Goal: Transaction & Acquisition: Purchase product/service

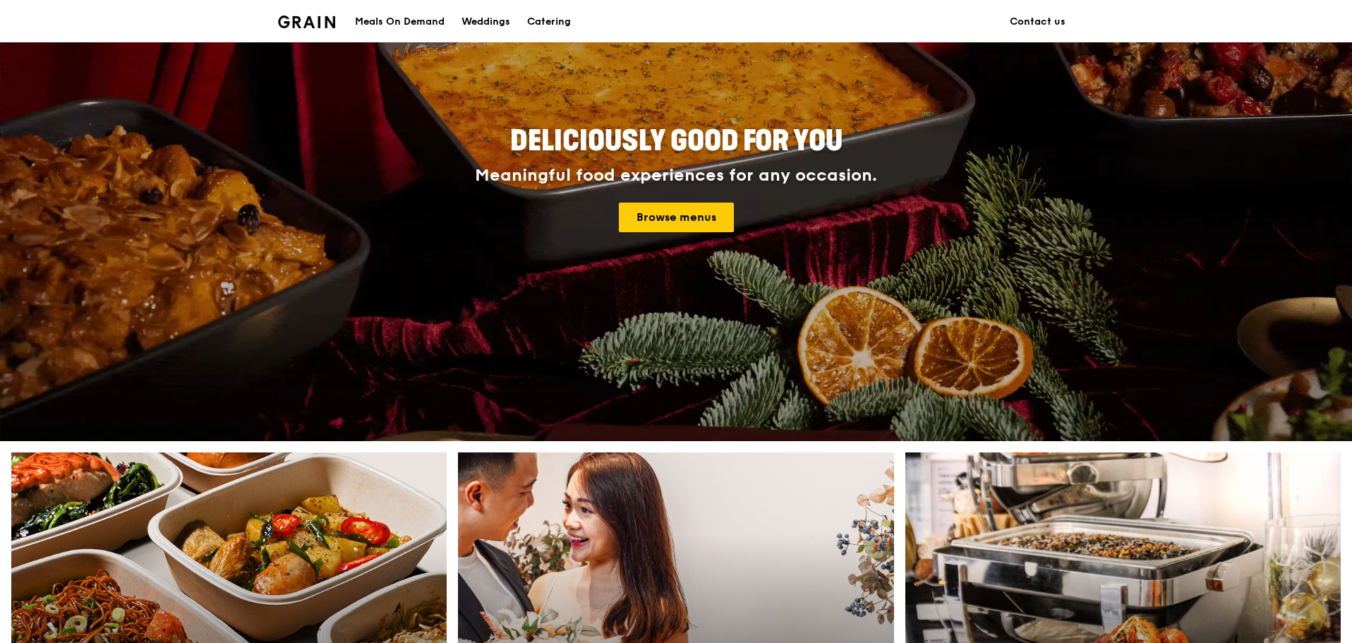
scroll to position [282, 0]
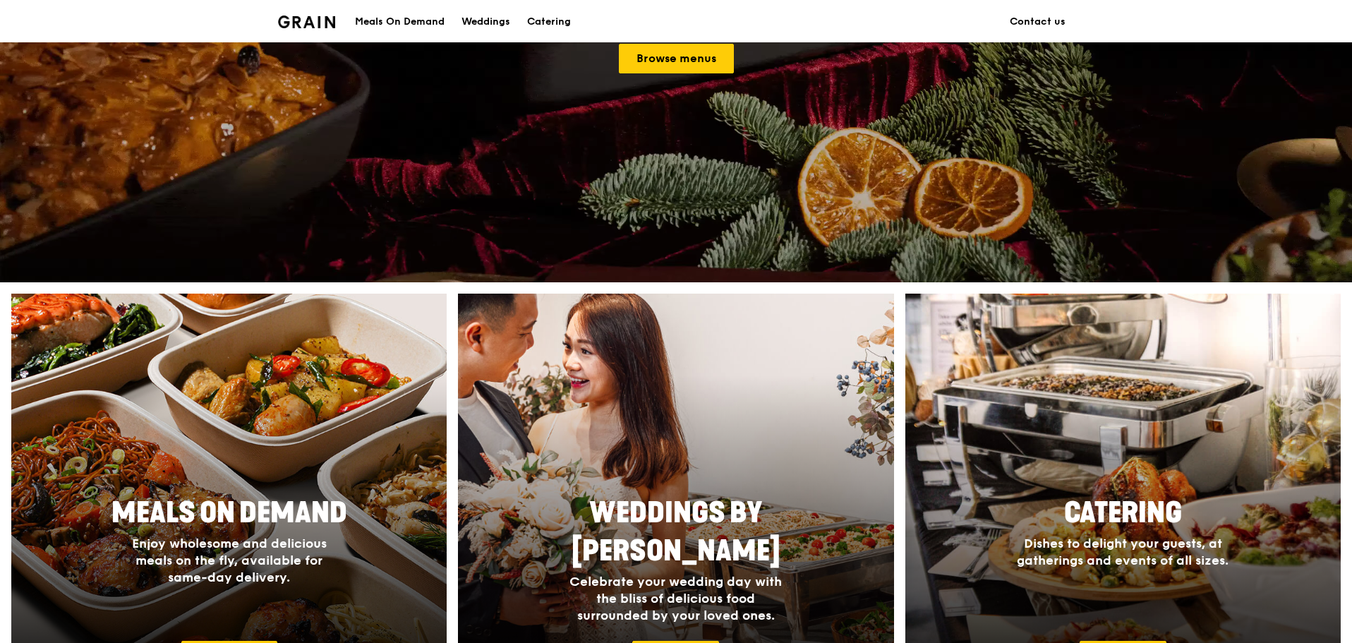
click at [408, 25] on div "Meals On Demand" at bounding box center [400, 22] width 90 height 42
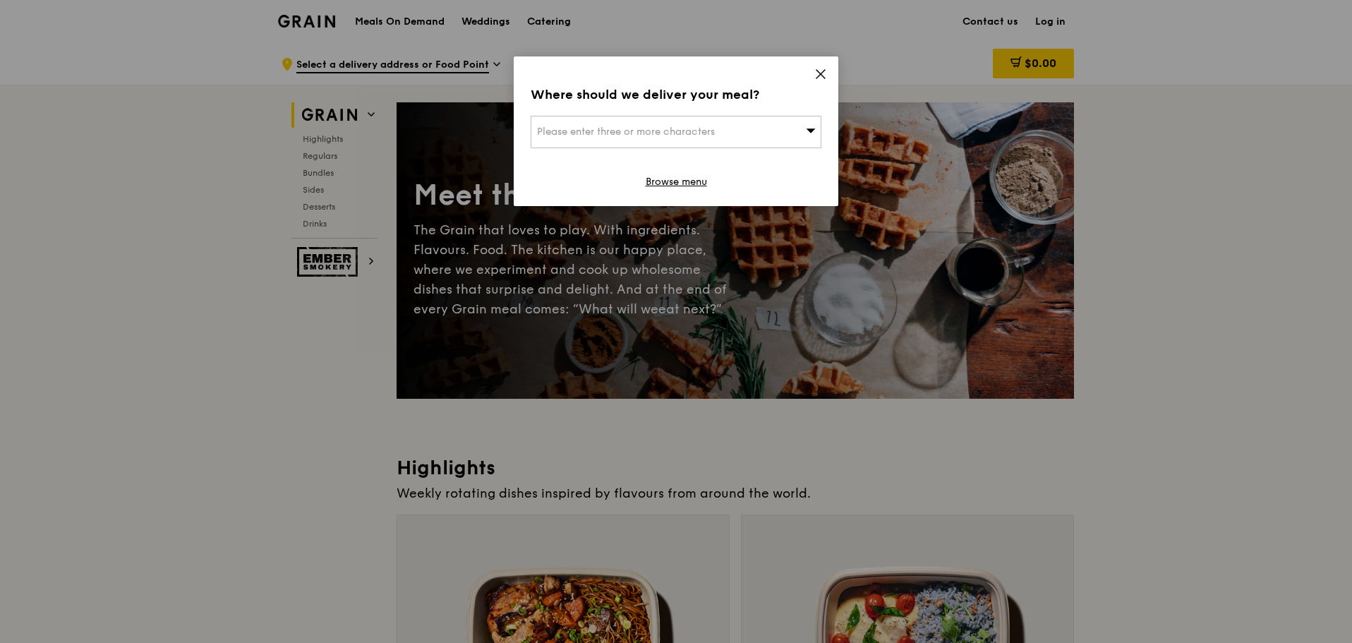
click at [814, 72] on icon at bounding box center [820, 74] width 13 height 13
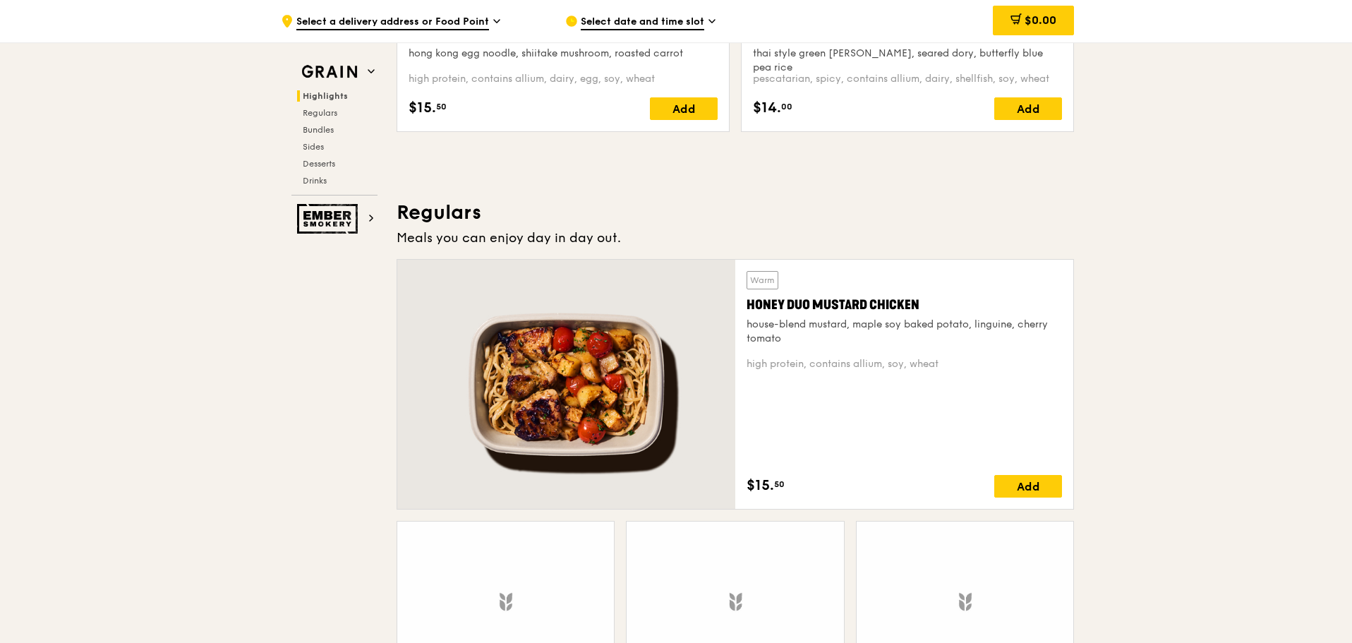
scroll to position [776, 0]
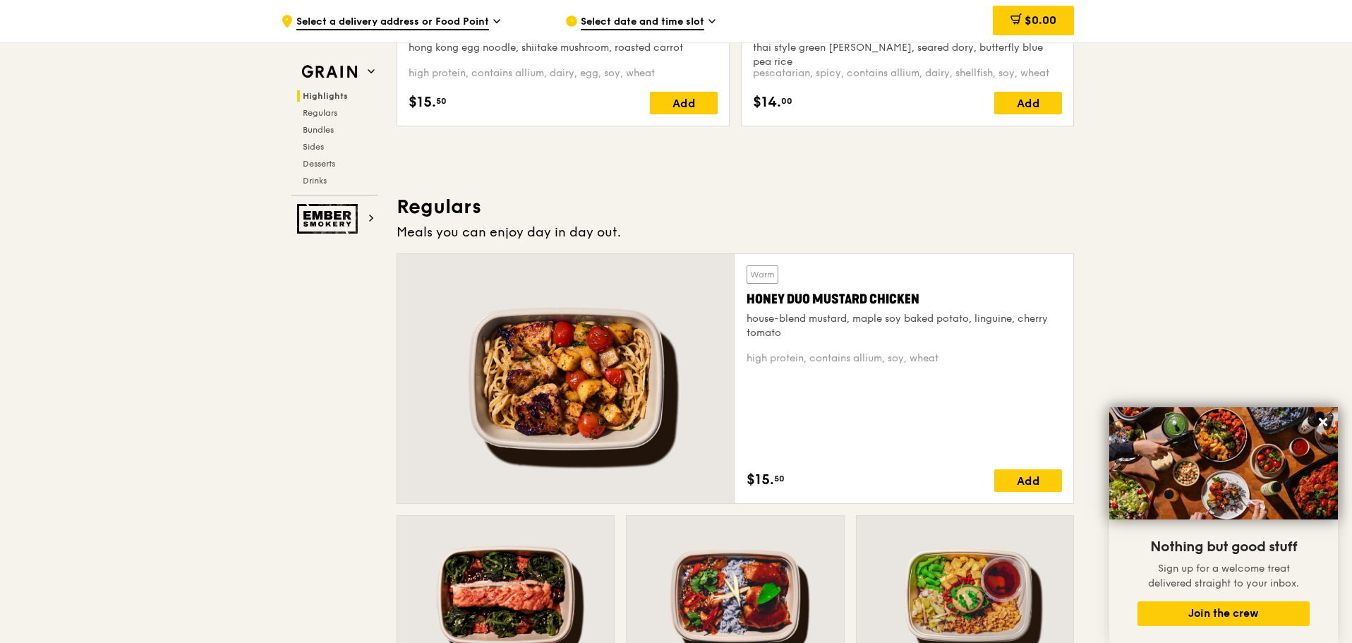
drag, startPoint x: 799, startPoint y: 294, endPoint x: 775, endPoint y: 283, distance: 25.9
click at [775, 283] on div "Warm" at bounding box center [762, 274] width 32 height 18
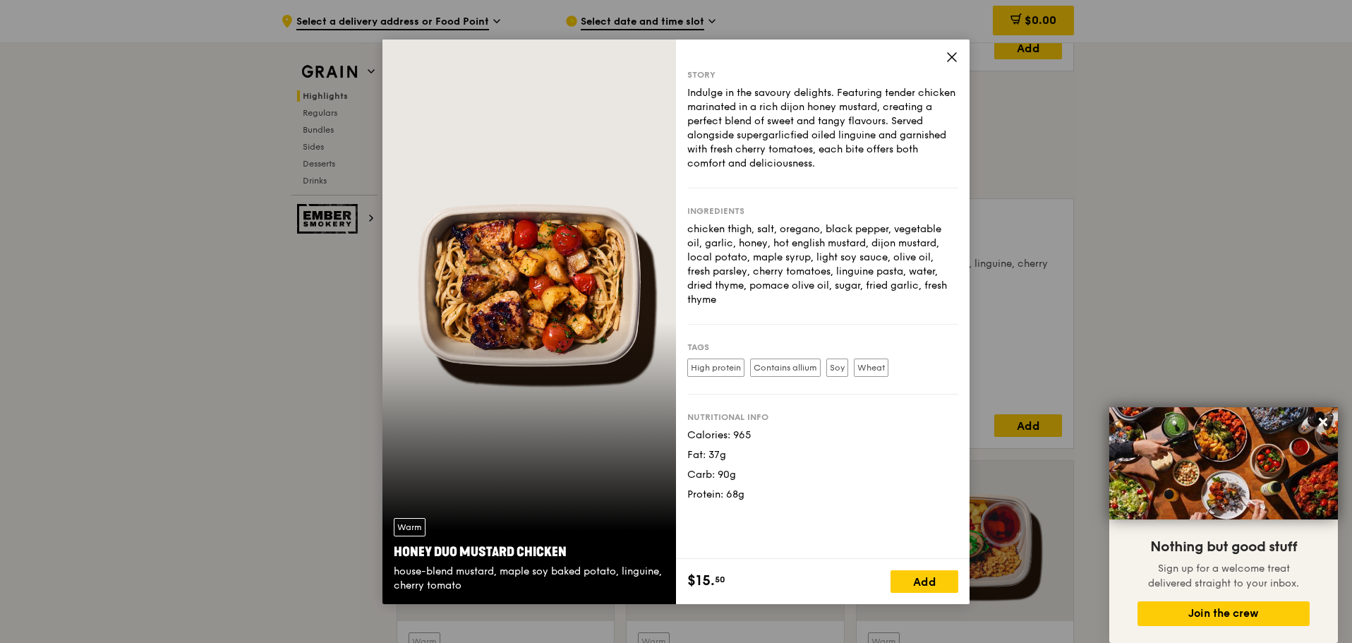
scroll to position [846, 0]
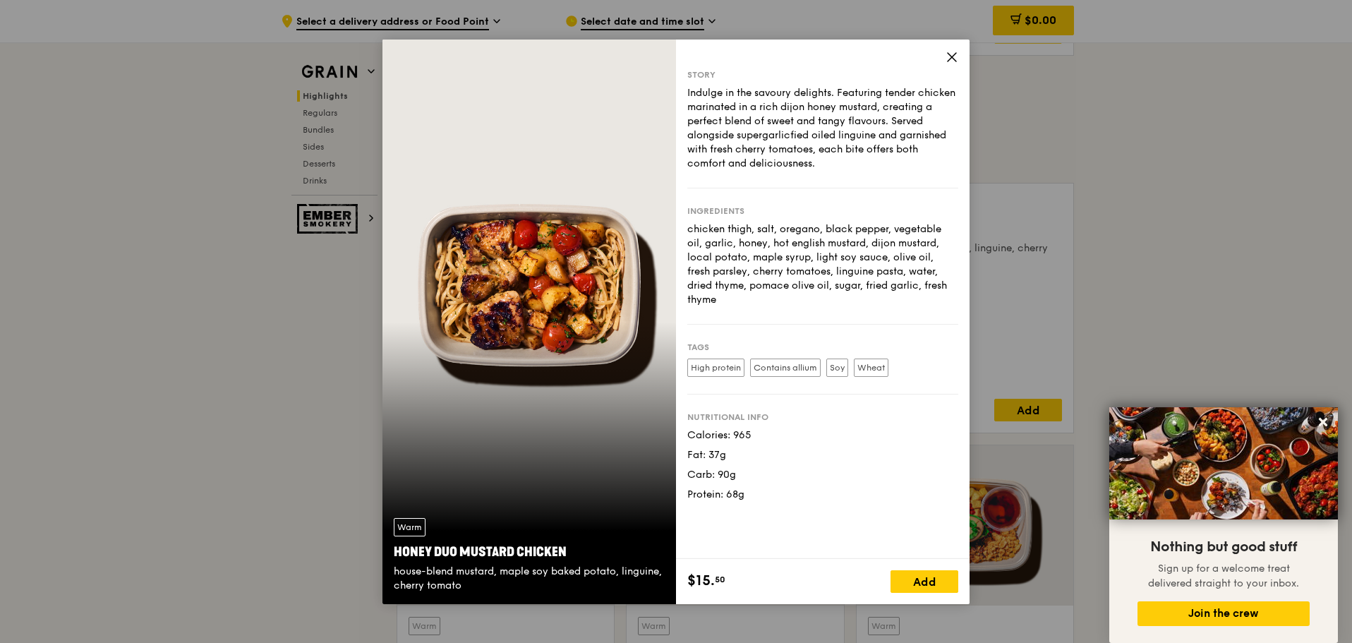
click at [948, 61] on icon at bounding box center [951, 57] width 13 height 13
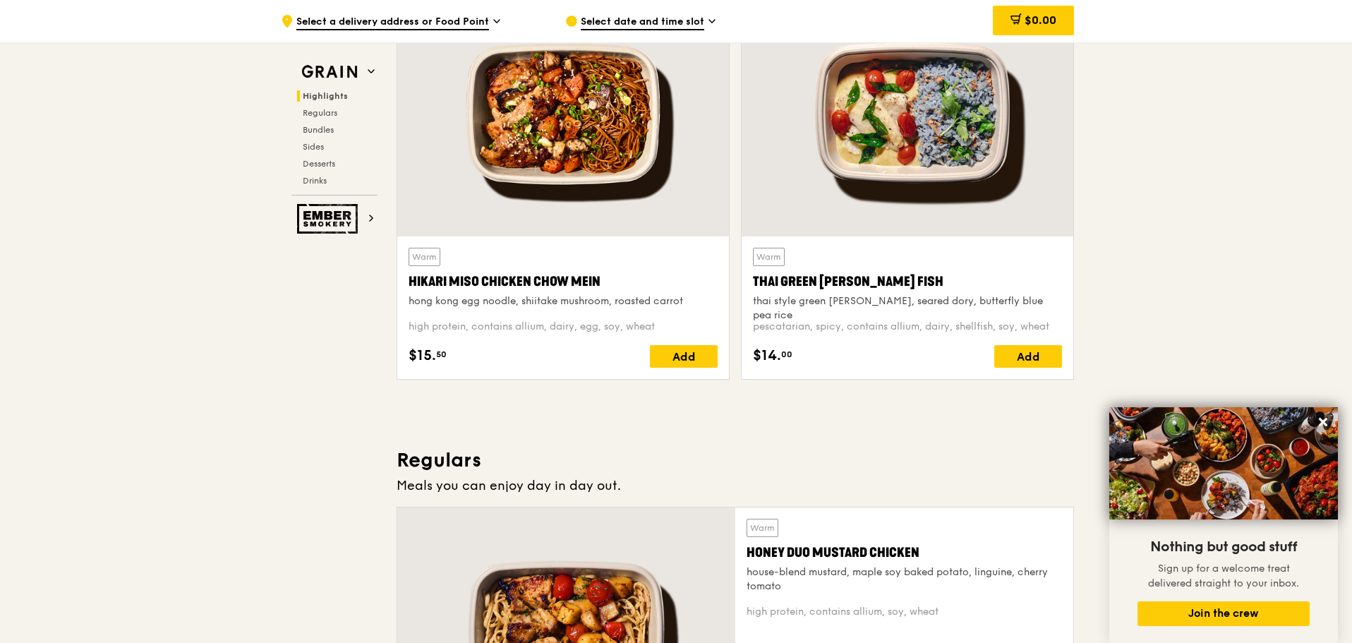
scroll to position [494, 0]
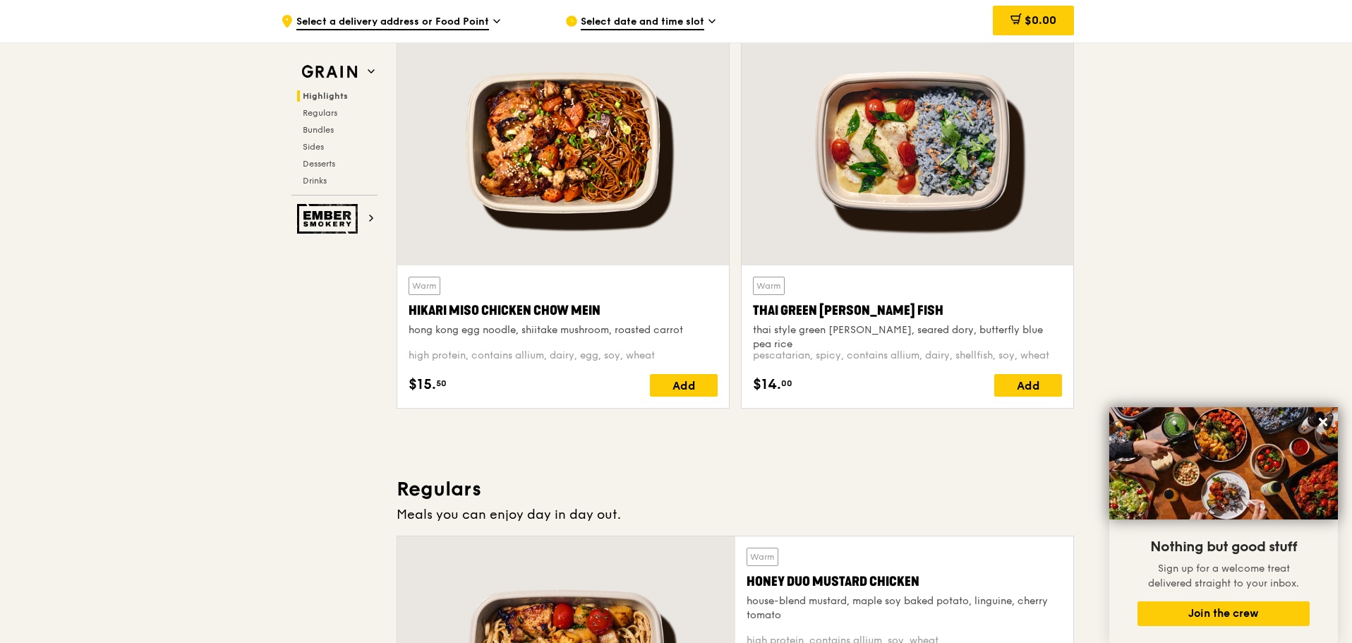
click at [873, 302] on div "Thai Green [PERSON_NAME] Fish" at bounding box center [907, 310] width 309 height 20
click at [575, 312] on div "Hikari Miso Chicken Chow Mein" at bounding box center [562, 310] width 309 height 20
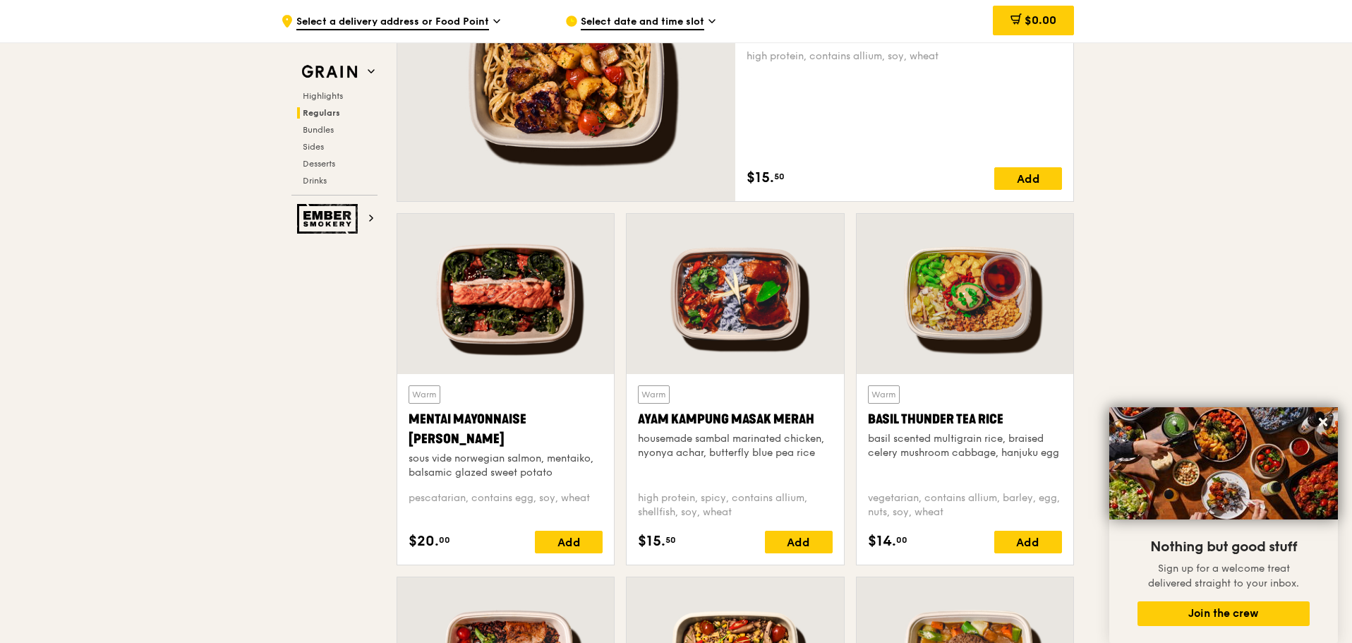
scroll to position [1199, 0]
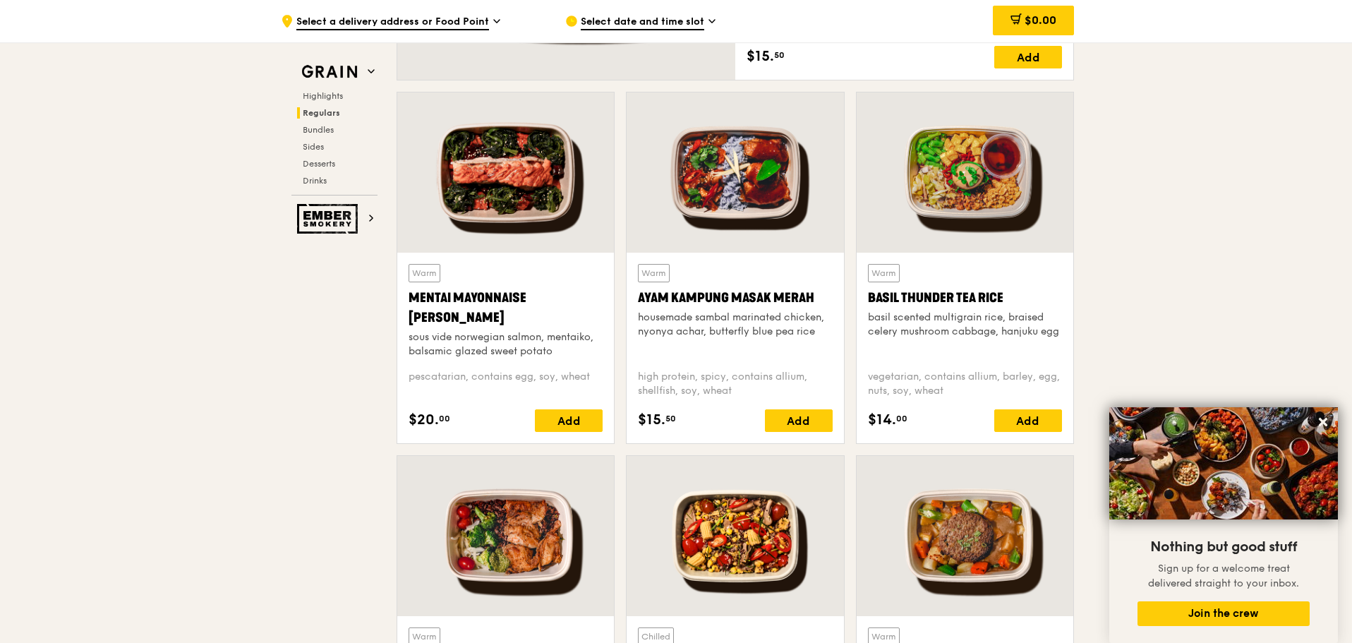
click at [964, 294] on div "Basil Thunder Tea Rice" at bounding box center [965, 298] width 194 height 20
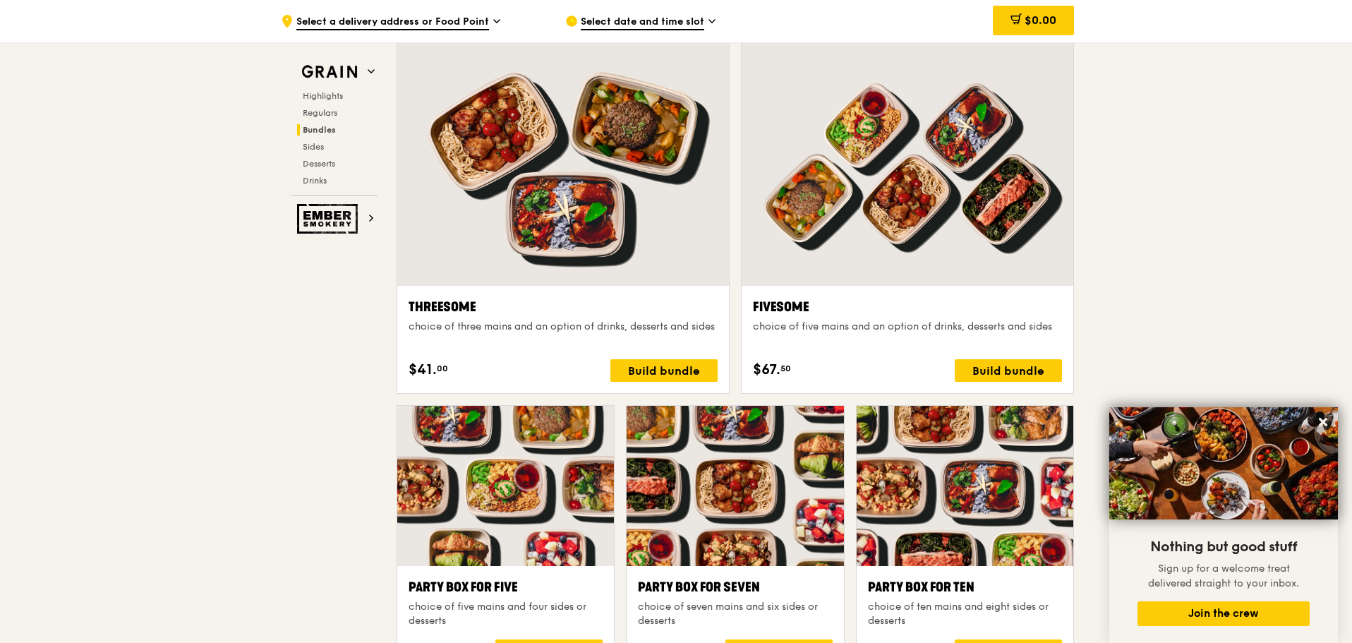
scroll to position [2469, 0]
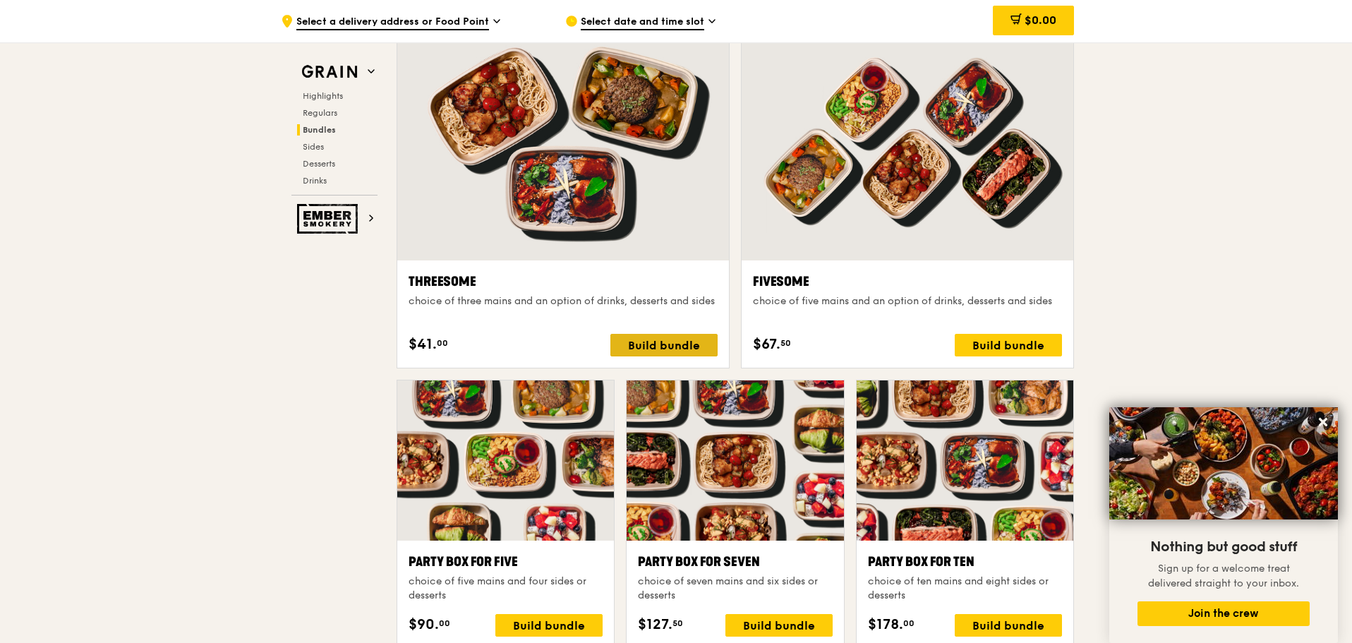
click at [699, 348] on div "Build bundle" at bounding box center [663, 345] width 107 height 23
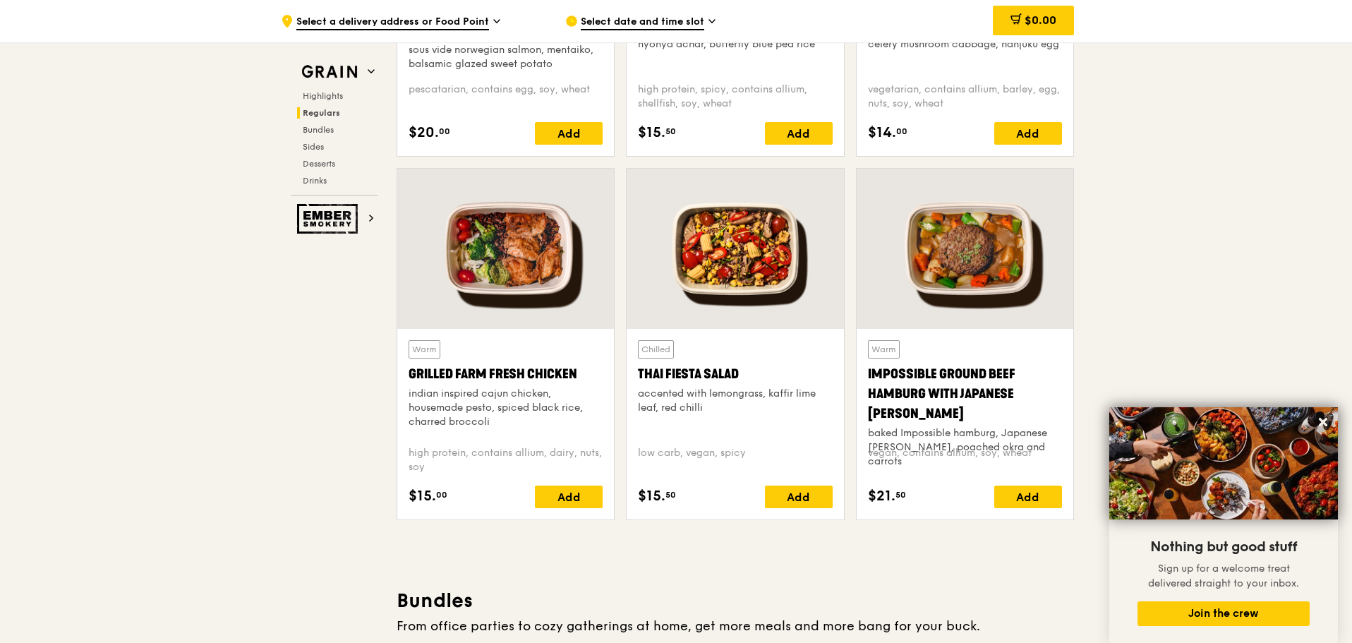
scroll to position [1481, 0]
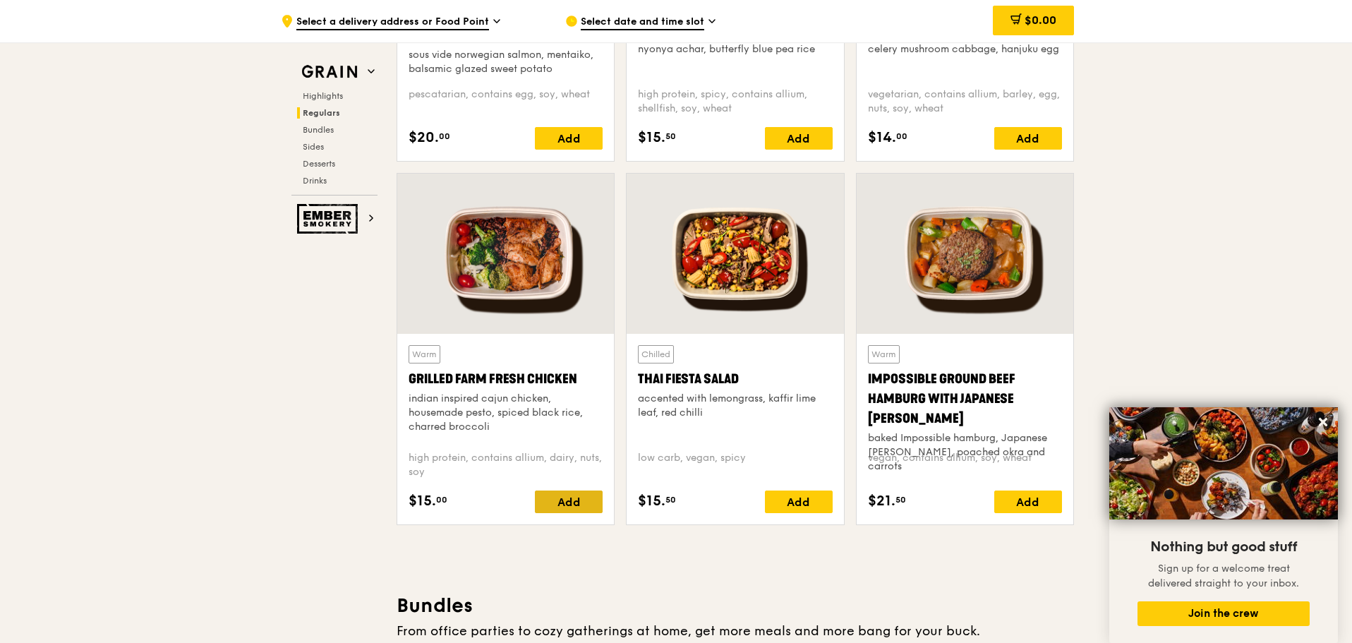
click at [572, 498] on div "Add" at bounding box center [569, 501] width 68 height 23
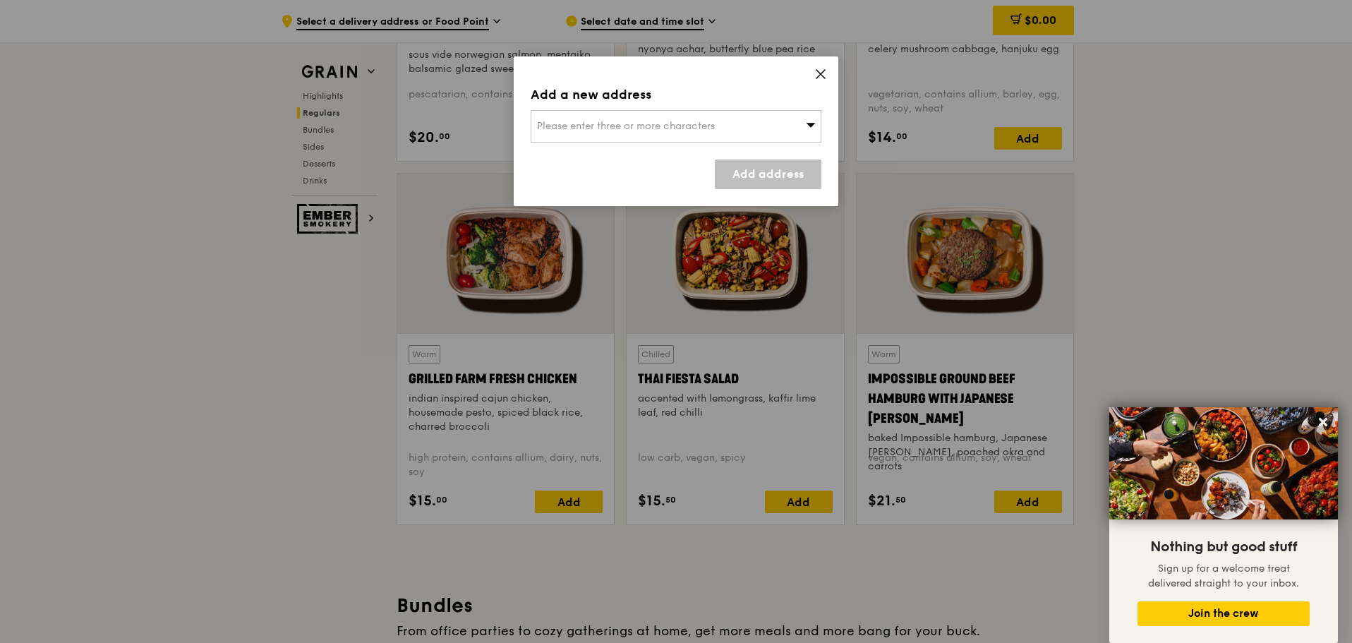
click at [820, 75] on icon at bounding box center [820, 74] width 8 height 8
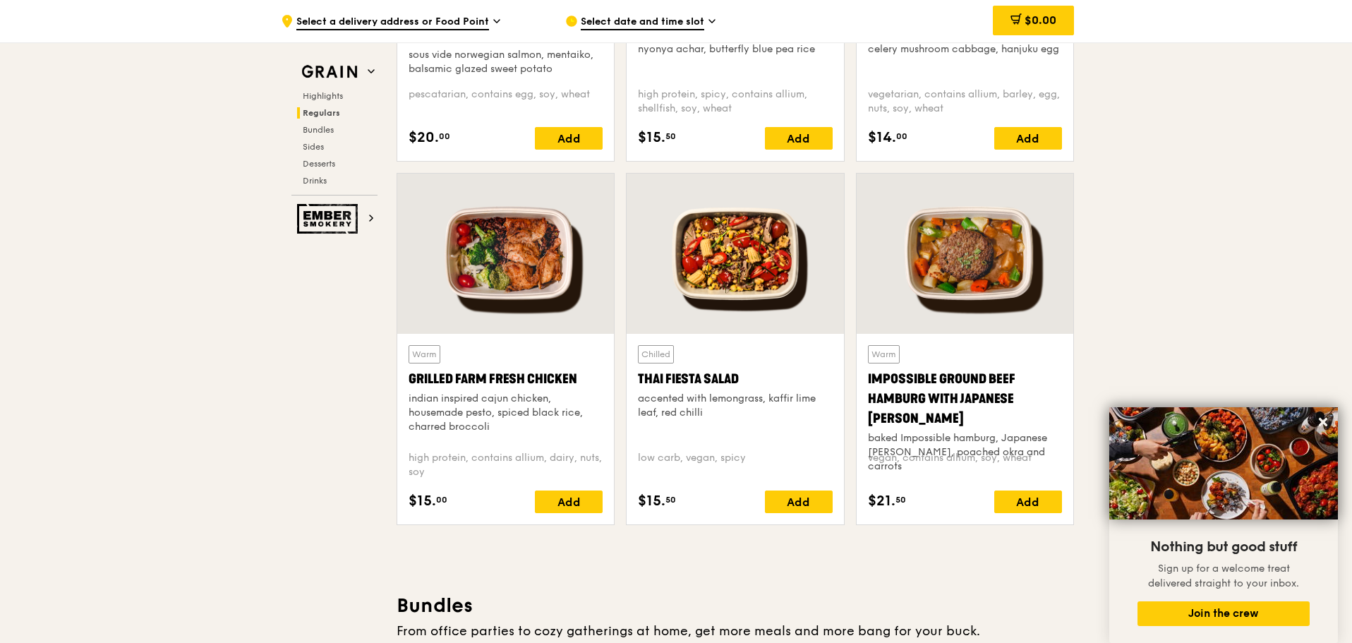
click at [563, 388] on div "Grilled Farm Fresh Chicken" at bounding box center [505, 379] width 194 height 20
click at [993, 383] on div "Impossible Ground Beef Hamburg with Japanese [PERSON_NAME]" at bounding box center [965, 398] width 194 height 59
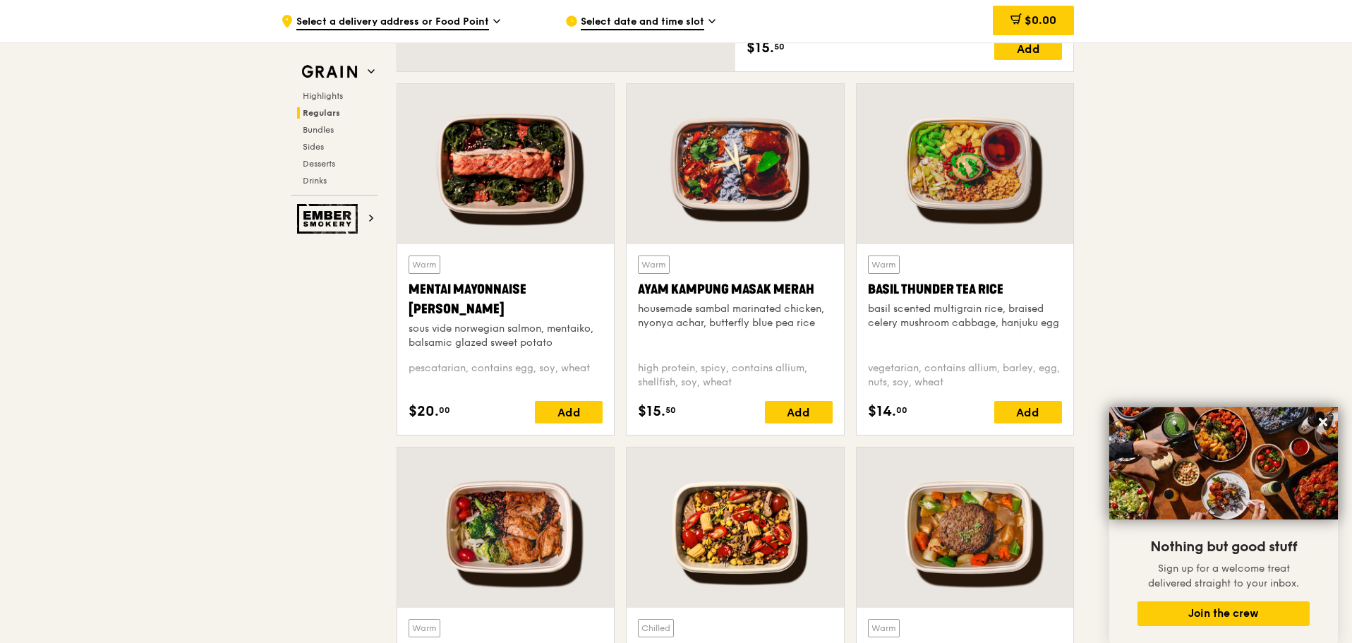
scroll to position [1199, 0]
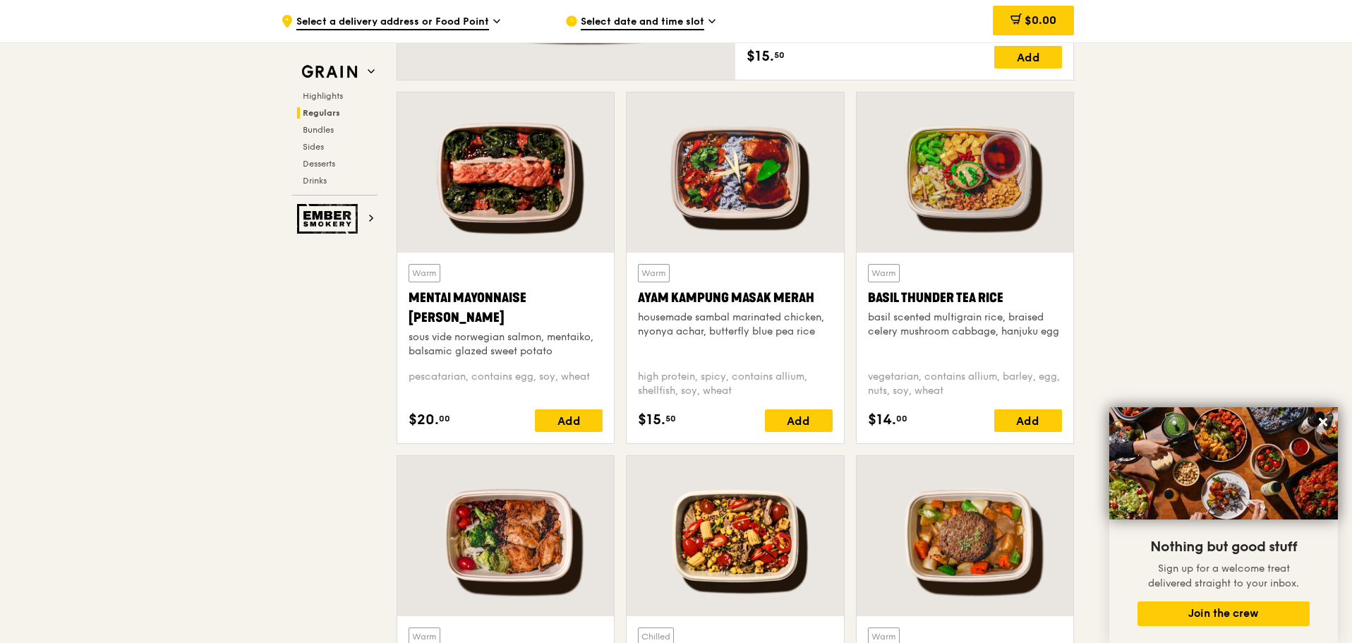
click at [992, 296] on div "Basil Thunder Tea Rice" at bounding box center [965, 298] width 194 height 20
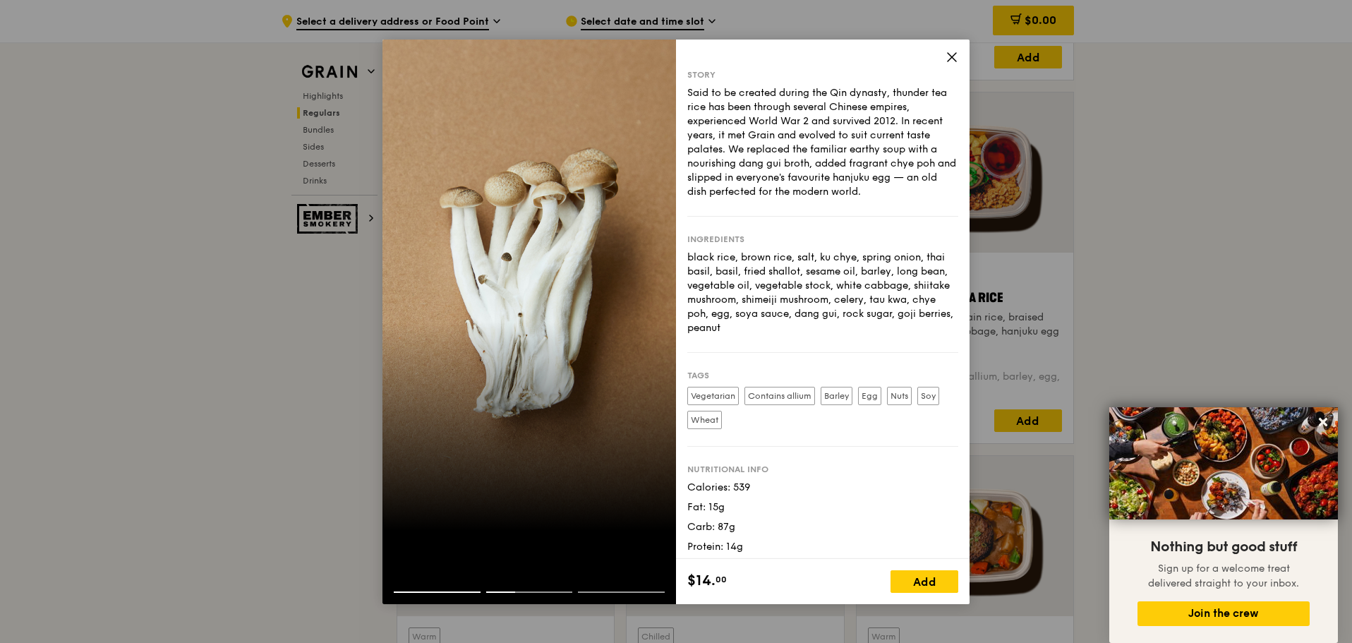
click at [581, 593] on div at bounding box center [528, 597] width 293 height 13
click at [599, 587] on div at bounding box center [528, 580] width 293 height 23
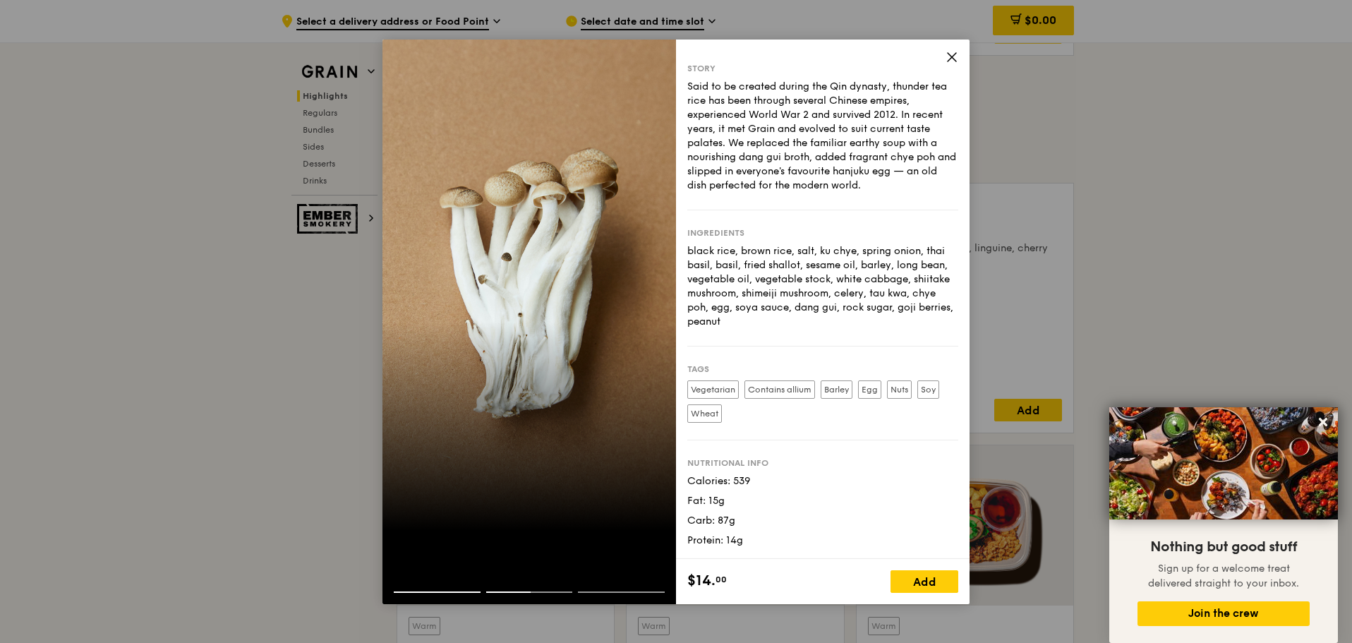
scroll to position [494, 0]
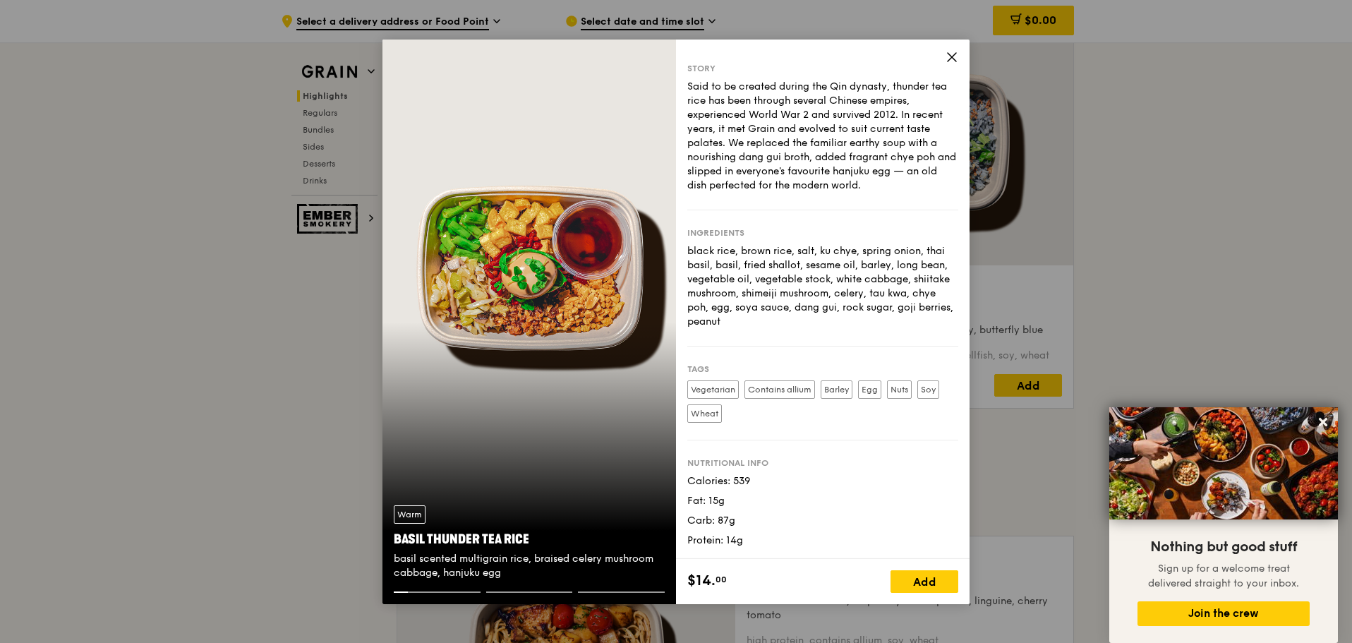
click at [955, 54] on icon at bounding box center [951, 57] width 13 height 13
